Goal: Information Seeking & Learning: Learn about a topic

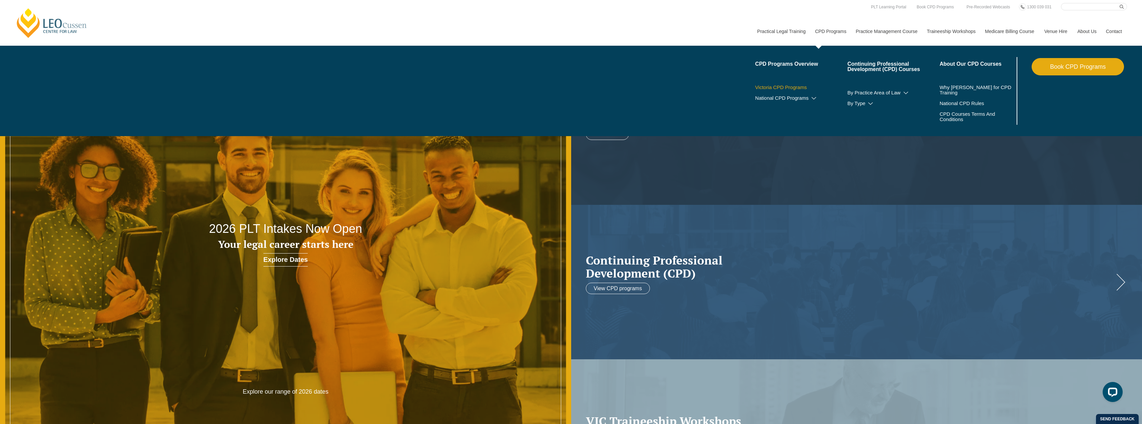
click at [780, 89] on link "Victoria CPD Programs" at bounding box center [801, 87] width 92 height 5
click at [791, 87] on link "Victoria CPD Programs" at bounding box center [801, 87] width 92 height 5
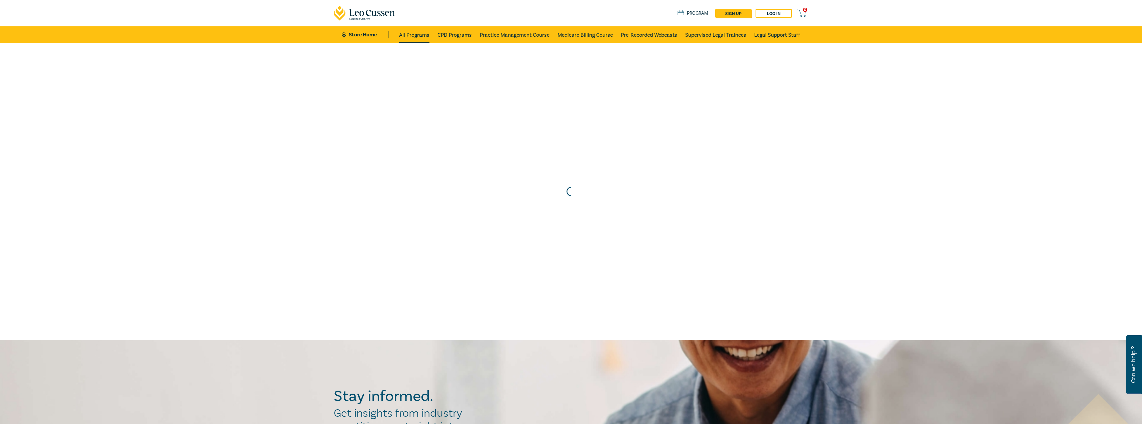
click at [410, 39] on link "All Programs" at bounding box center [414, 34] width 30 height 17
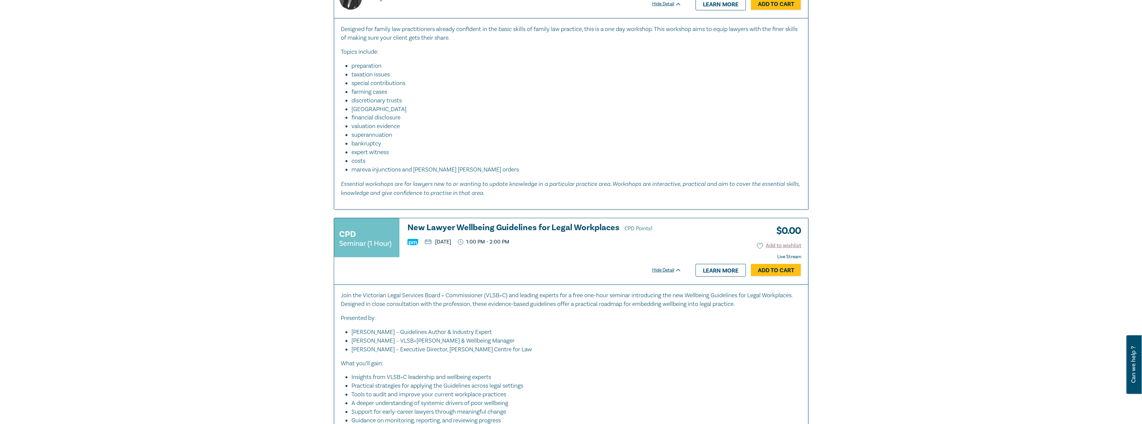
scroll to position [1233, 0]
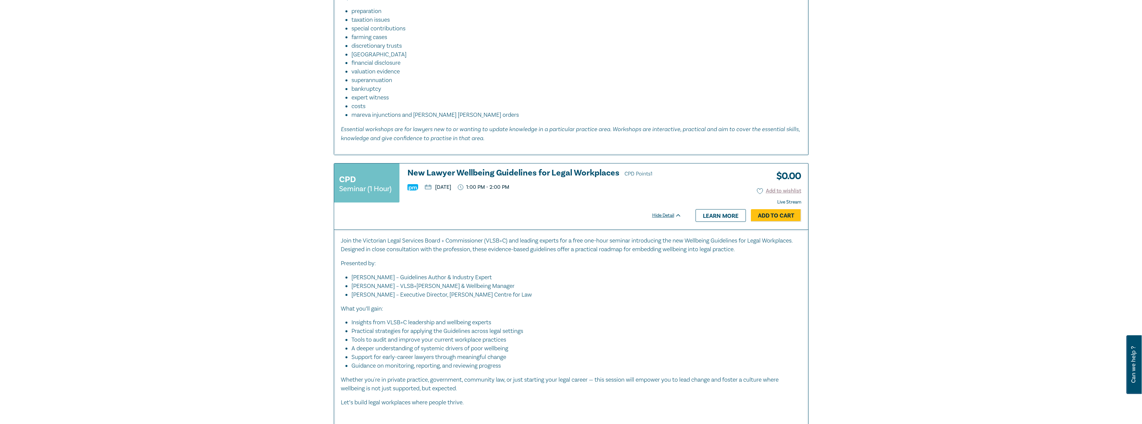
click at [493, 174] on h3 "New Lawyer Wellbeing Guidelines for Legal Workplaces CPD Points 1" at bounding box center [544, 173] width 274 height 10
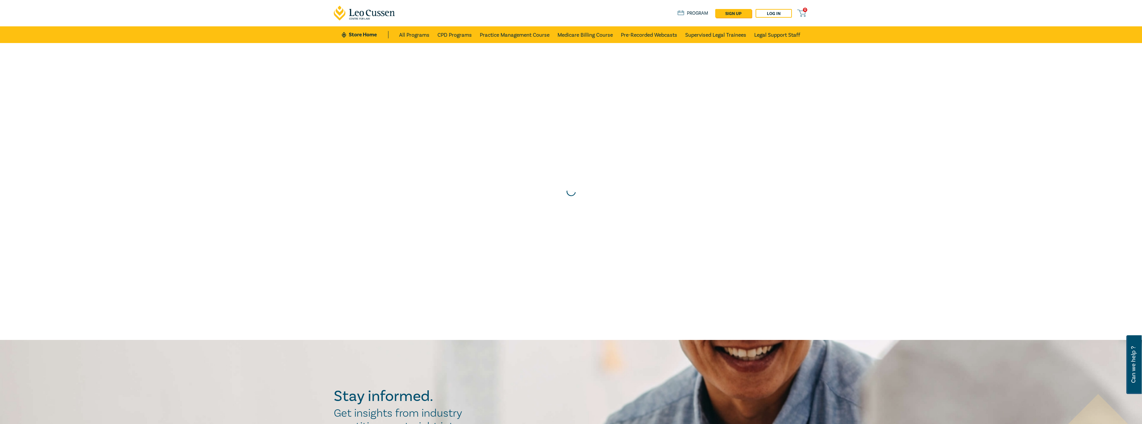
click at [364, 33] on link "Store Home" at bounding box center [365, 34] width 46 height 7
